Goal: Task Accomplishment & Management: Manage account settings

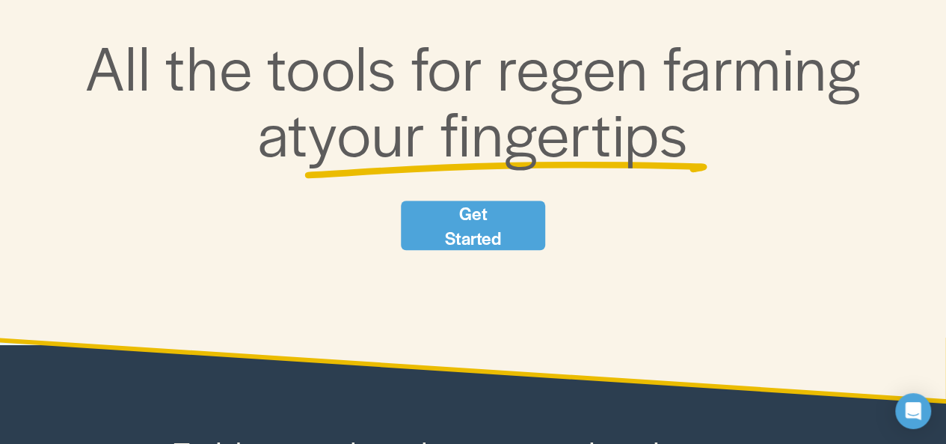
click at [443, 219] on link "Get Started" at bounding box center [473, 224] width 144 height 49
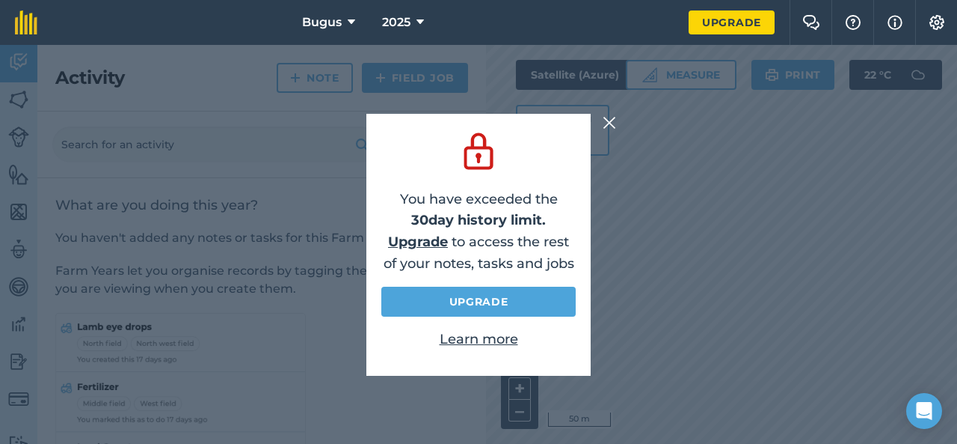
click at [608, 121] on img at bounding box center [609, 123] width 13 height 18
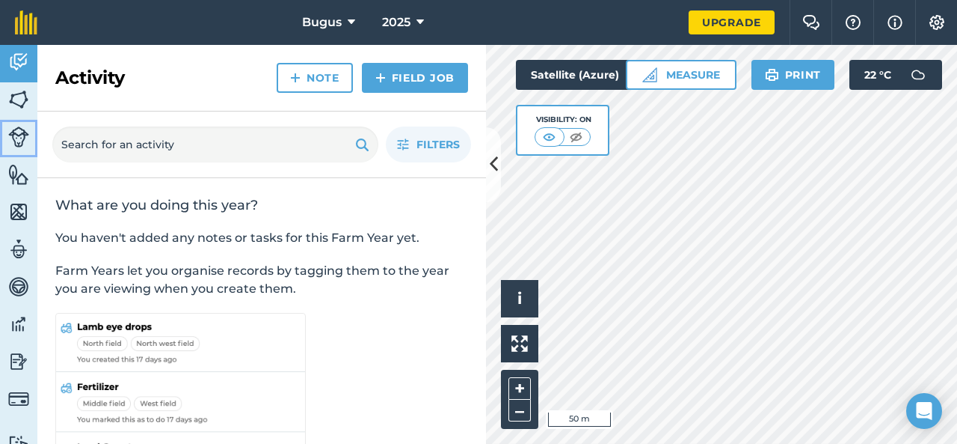
click at [20, 132] on img at bounding box center [18, 136] width 21 height 21
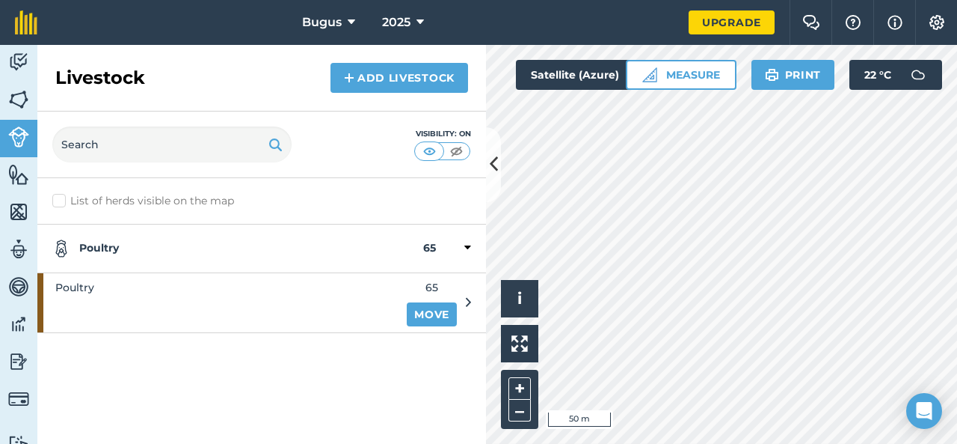
click at [472, 248] on div "Poultry 65" at bounding box center [261, 248] width 449 height 49
click at [461, 244] on div at bounding box center [453, 248] width 35 height 18
click at [15, 179] on img at bounding box center [18, 174] width 21 height 22
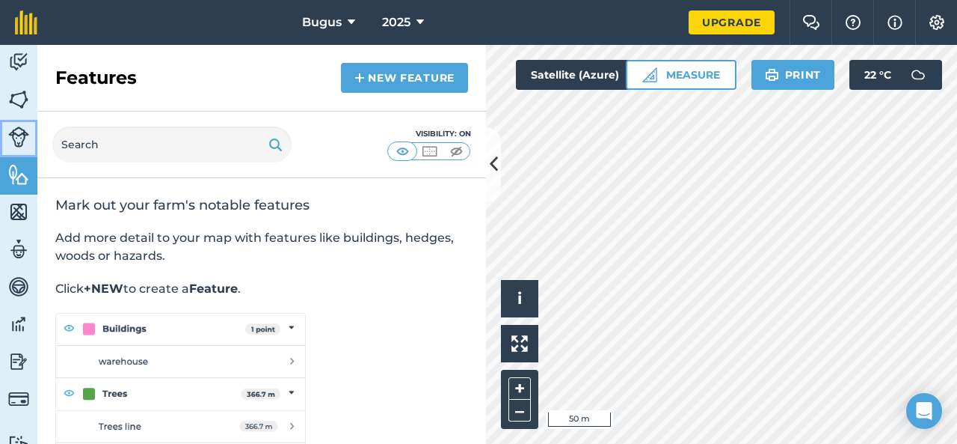
click at [27, 138] on img at bounding box center [18, 136] width 21 height 21
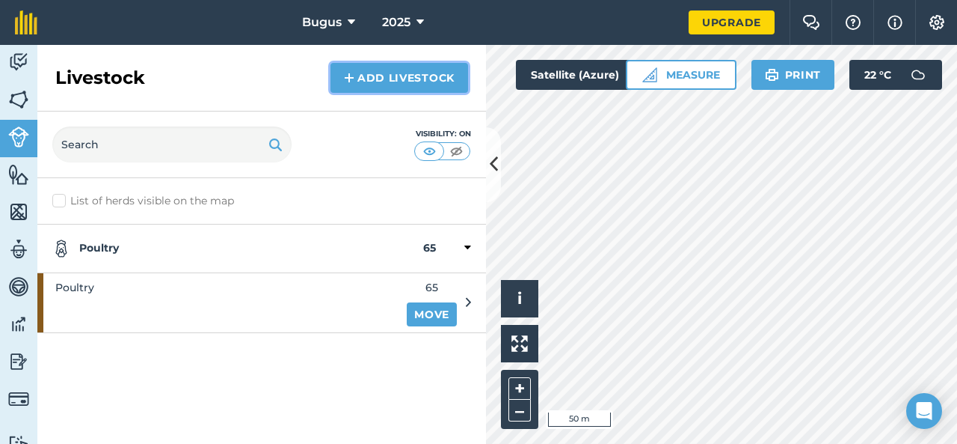
click at [429, 71] on link "Add Livestock" at bounding box center [400, 78] width 138 height 30
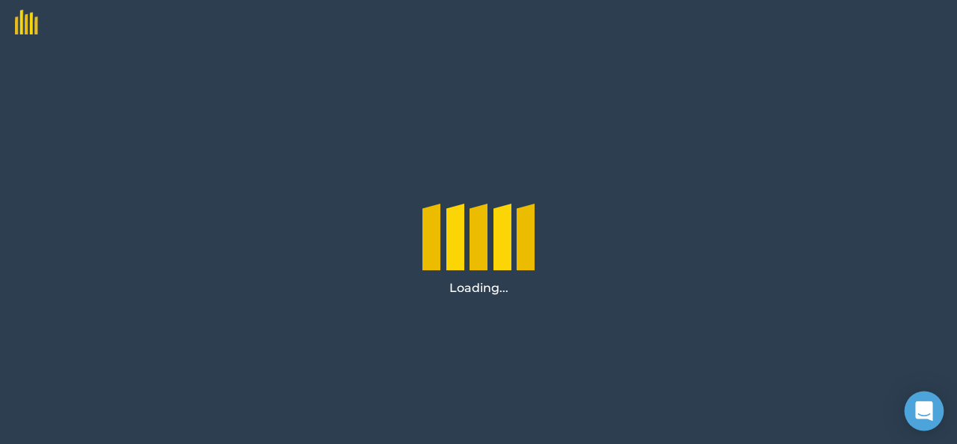
click at [917, 408] on icon "Open Intercom Messenger" at bounding box center [924, 410] width 19 height 19
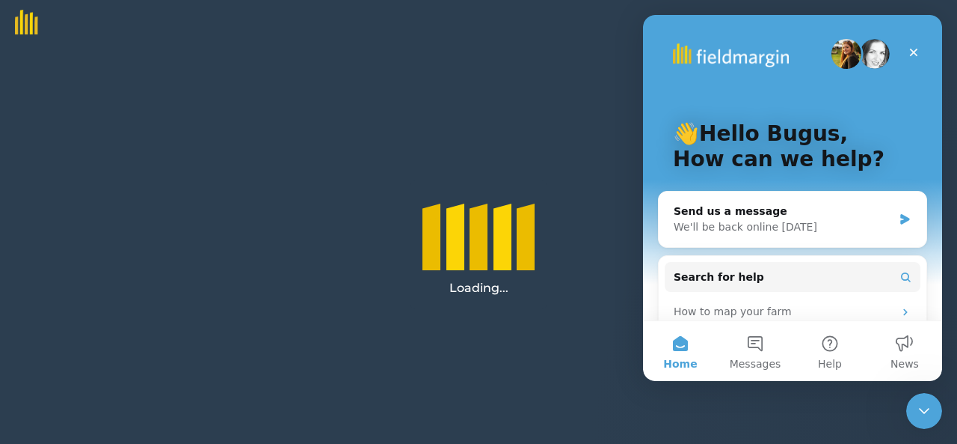
click at [548, 166] on div "Loading..." at bounding box center [478, 244] width 957 height 399
click at [913, 50] on icon "Close" at bounding box center [914, 52] width 12 height 12
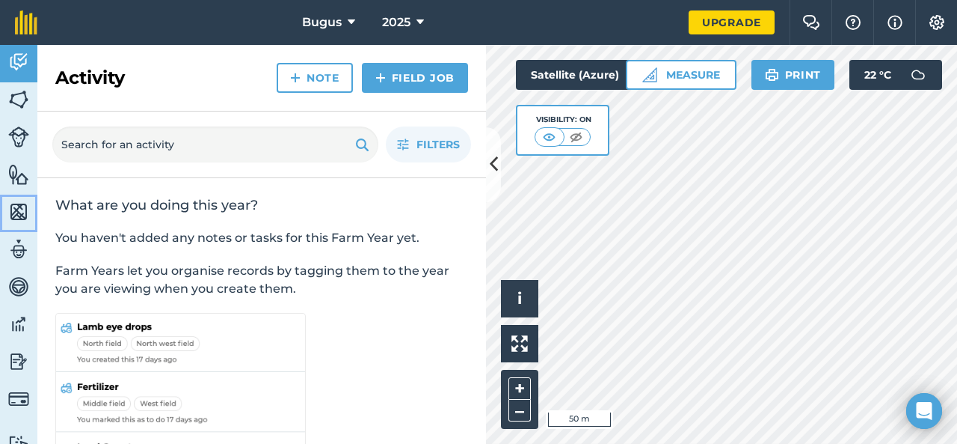
click at [16, 209] on img at bounding box center [18, 211] width 21 height 22
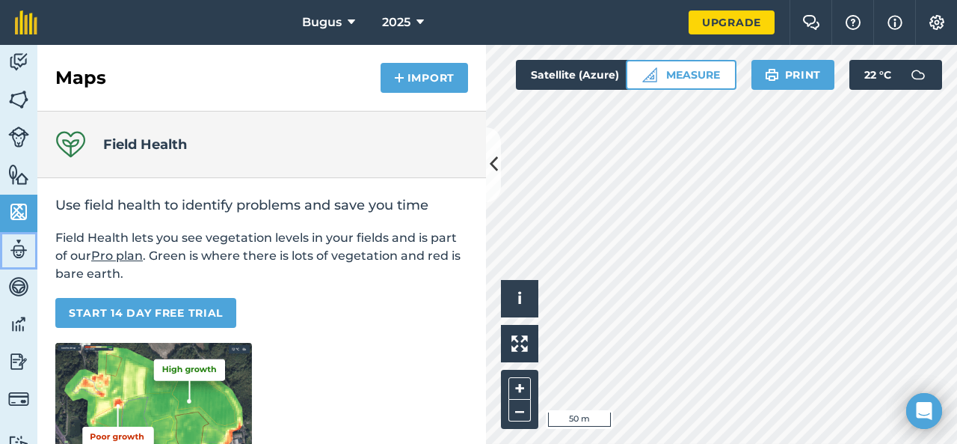
click at [12, 250] on img at bounding box center [18, 249] width 21 height 22
select select "MEMBER"
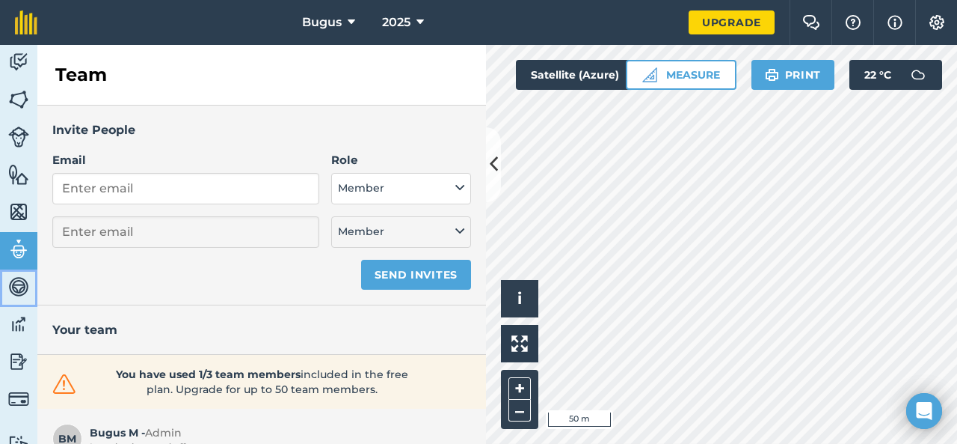
click at [10, 292] on img at bounding box center [18, 286] width 21 height 22
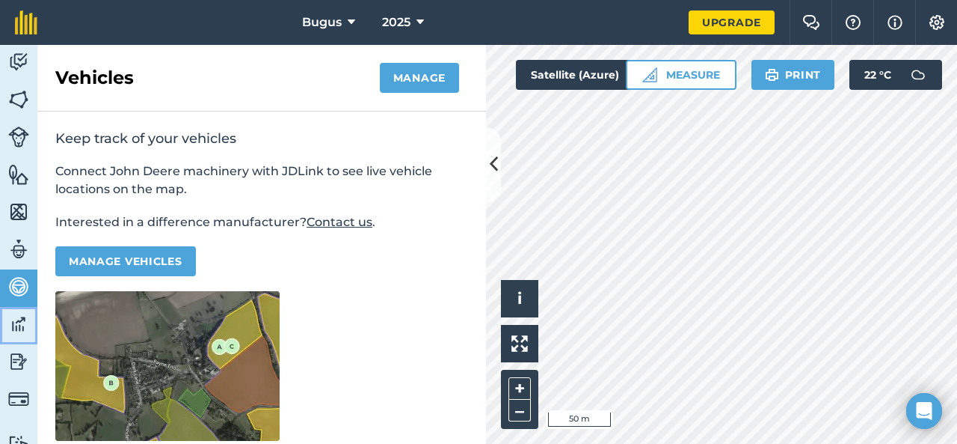
click at [21, 324] on img at bounding box center [18, 324] width 21 height 22
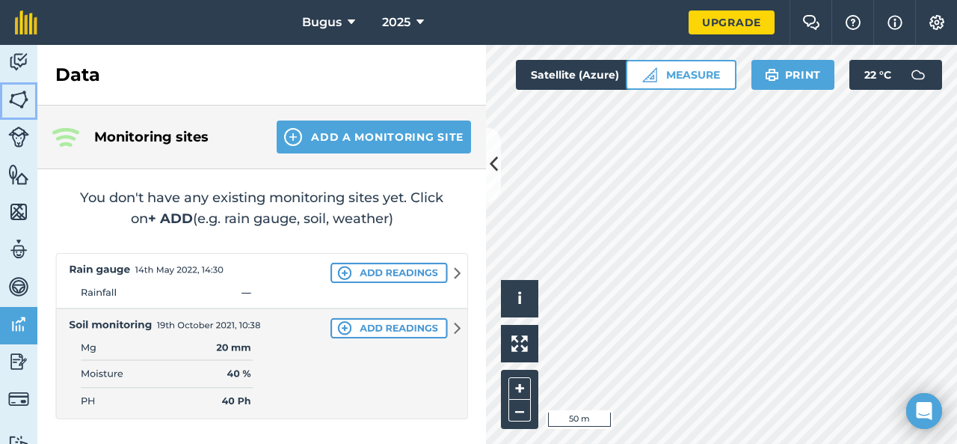
click at [22, 95] on img at bounding box center [18, 99] width 21 height 22
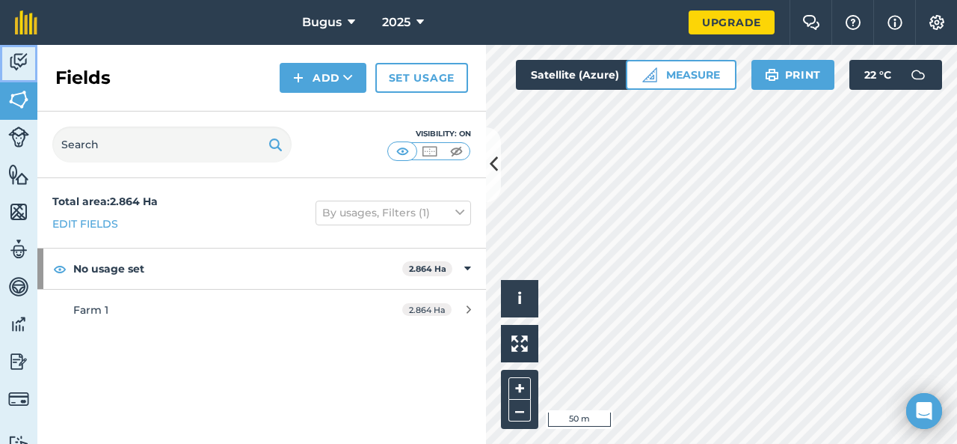
click at [18, 65] on img at bounding box center [18, 62] width 21 height 22
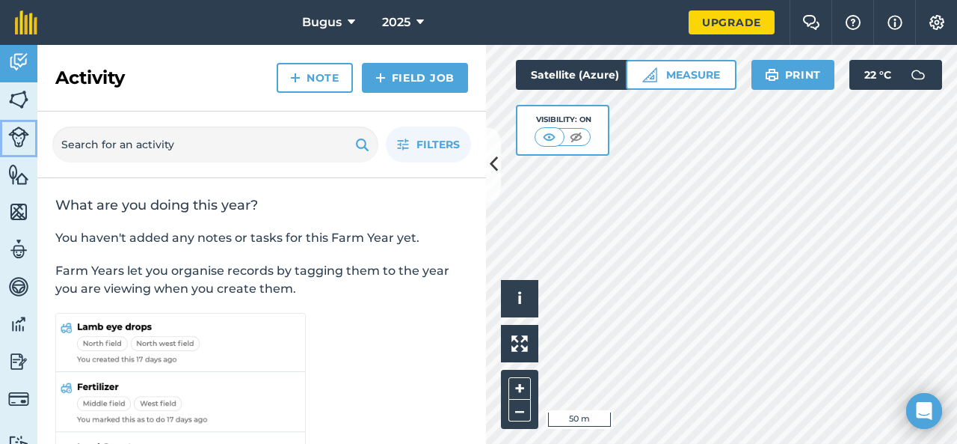
click at [14, 140] on img at bounding box center [18, 136] width 21 height 21
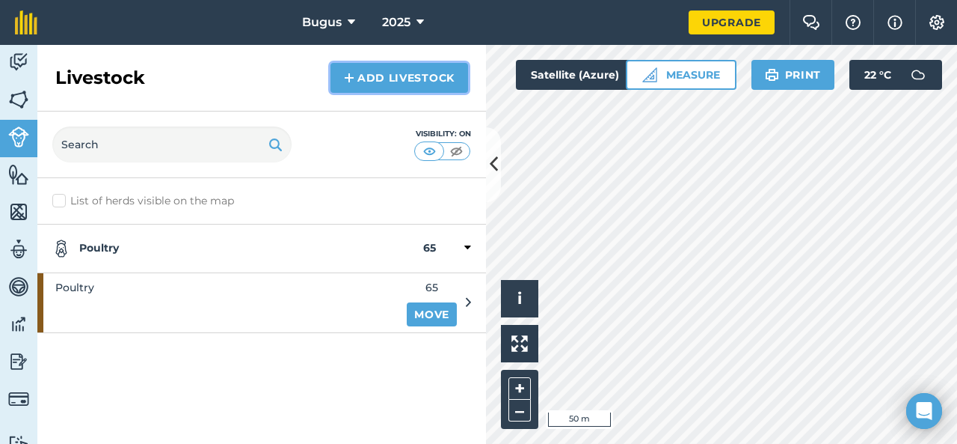
click at [376, 74] on link "Add Livestock" at bounding box center [400, 78] width 138 height 30
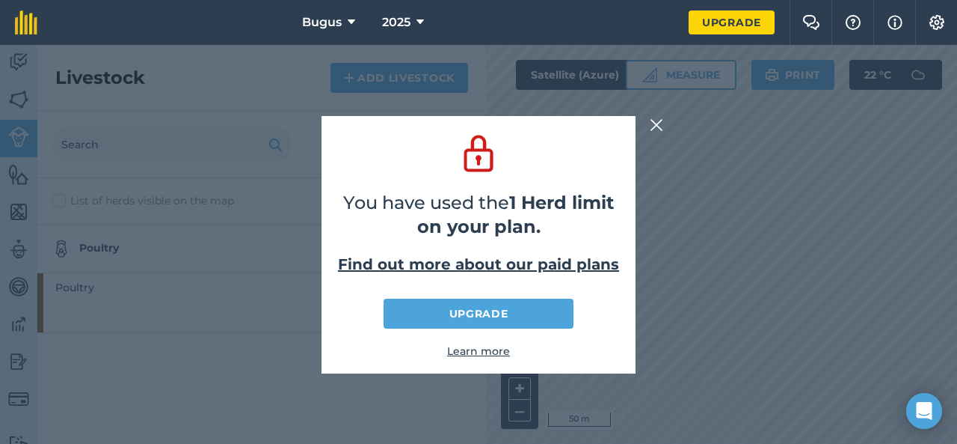
click at [654, 123] on img at bounding box center [656, 125] width 13 height 18
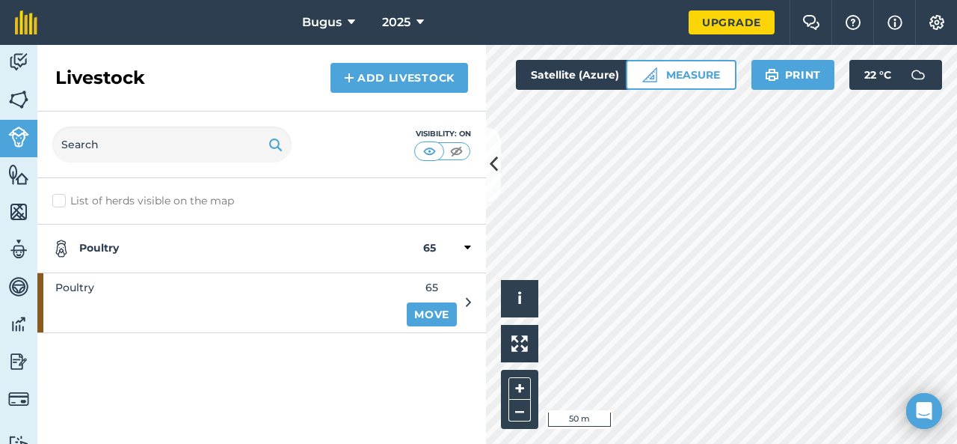
click at [465, 243] on icon at bounding box center [468, 247] width 7 height 13
click at [466, 244] on div at bounding box center [453, 248] width 35 height 18
click at [446, 307] on link "Move" at bounding box center [432, 314] width 50 height 24
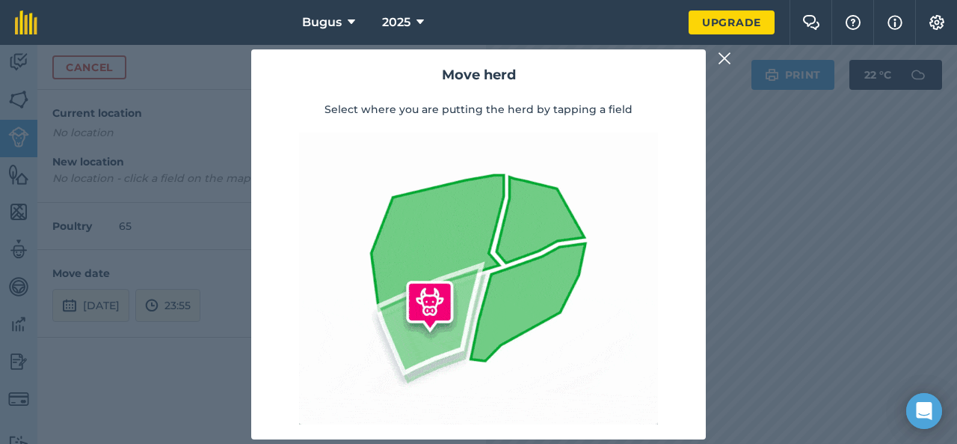
click at [721, 58] on img at bounding box center [724, 58] width 13 height 18
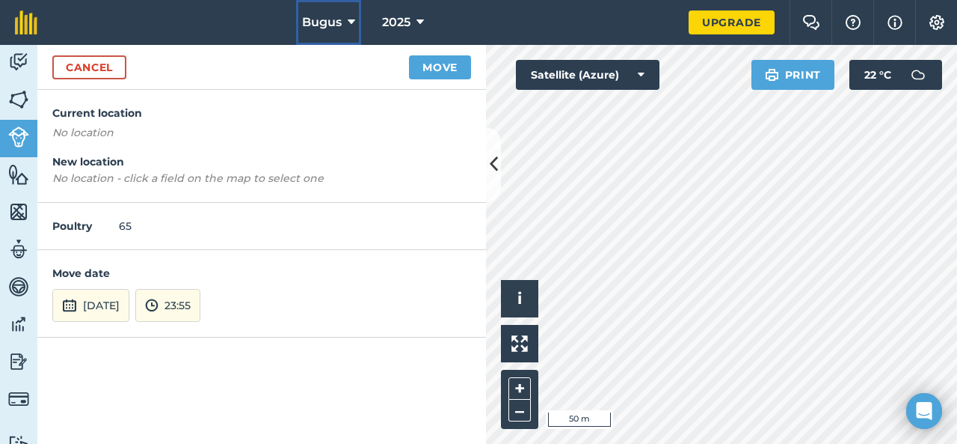
click at [360, 19] on button "Bugus" at bounding box center [328, 22] width 65 height 45
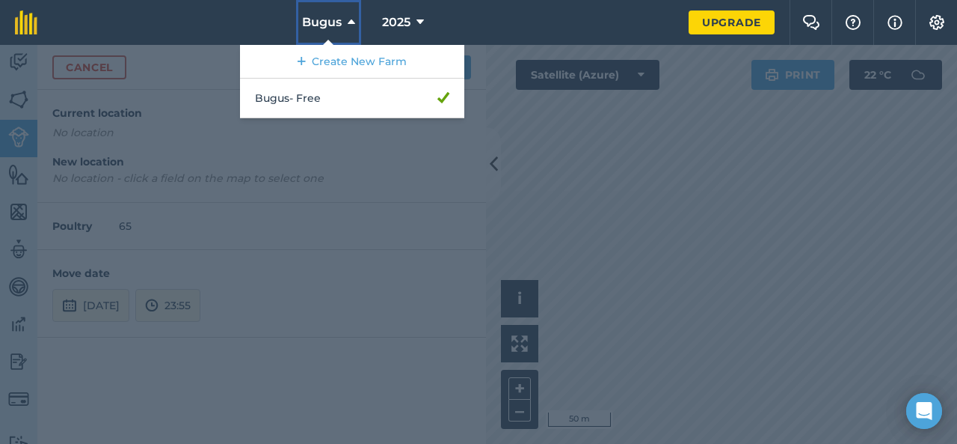
click at [357, 18] on button "Bugus" at bounding box center [328, 22] width 65 height 45
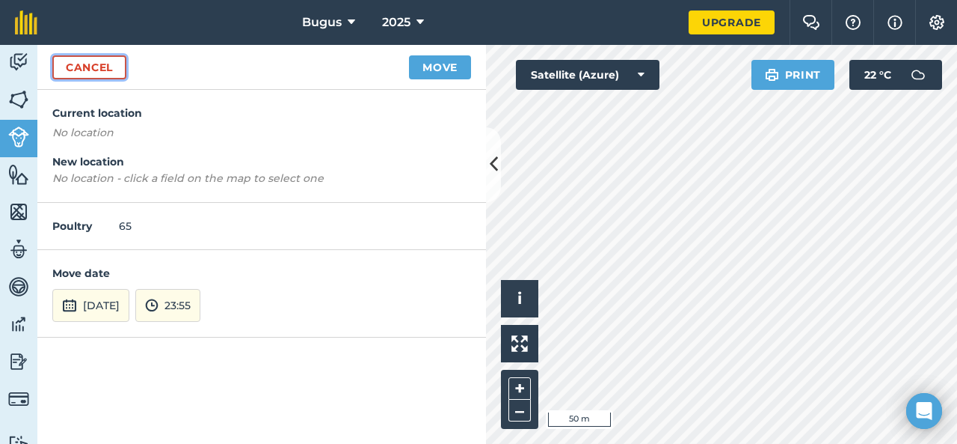
click at [76, 72] on link "Cancel" at bounding box center [89, 67] width 74 height 24
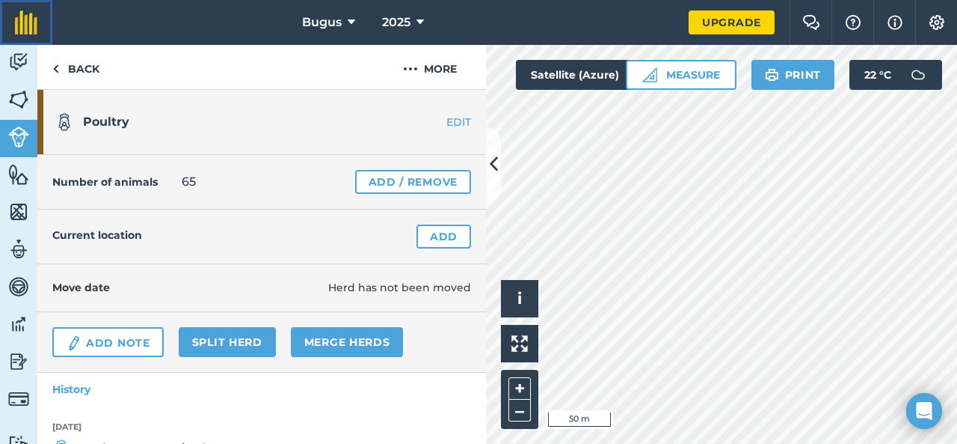
click at [24, 31] on img at bounding box center [26, 22] width 22 height 24
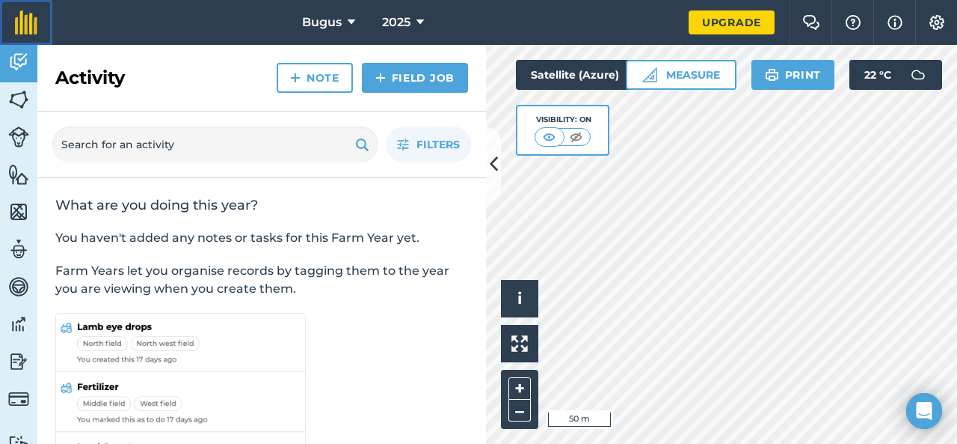
click at [24, 31] on img at bounding box center [26, 22] width 22 height 24
click at [933, 31] on button "Settings" at bounding box center [937, 22] width 42 height 45
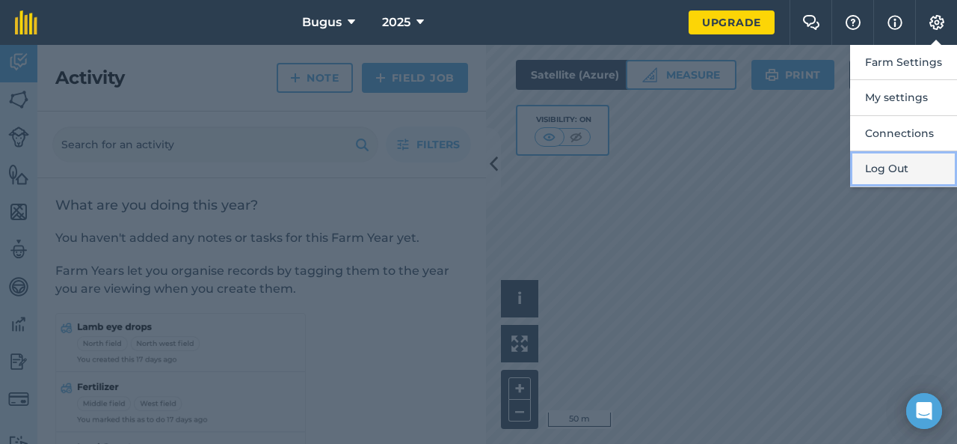
click at [877, 162] on button "Log Out" at bounding box center [904, 168] width 107 height 35
